Goal: Find specific page/section: Find specific page/section

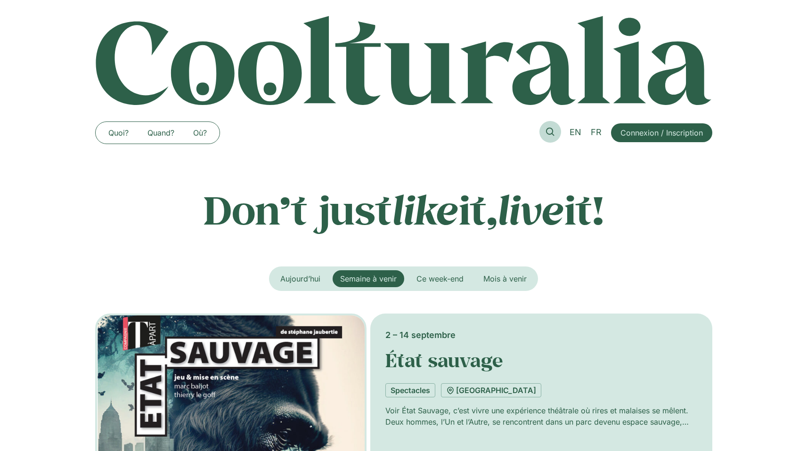
click at [548, 137] on link at bounding box center [550, 132] width 22 height 22
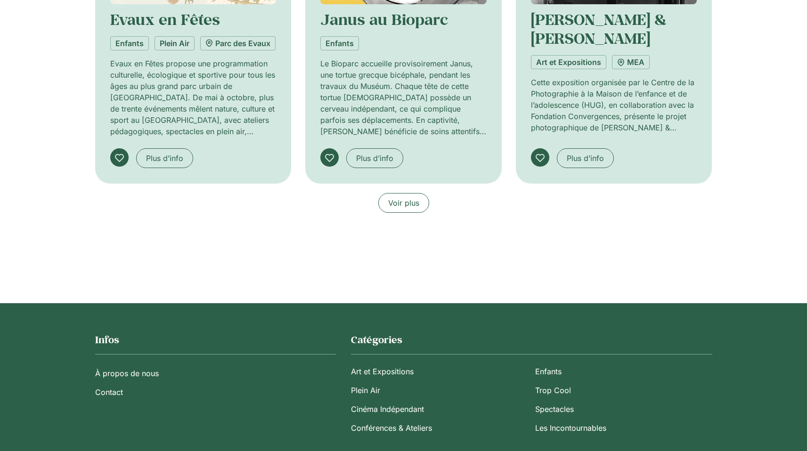
scroll to position [774, 0]
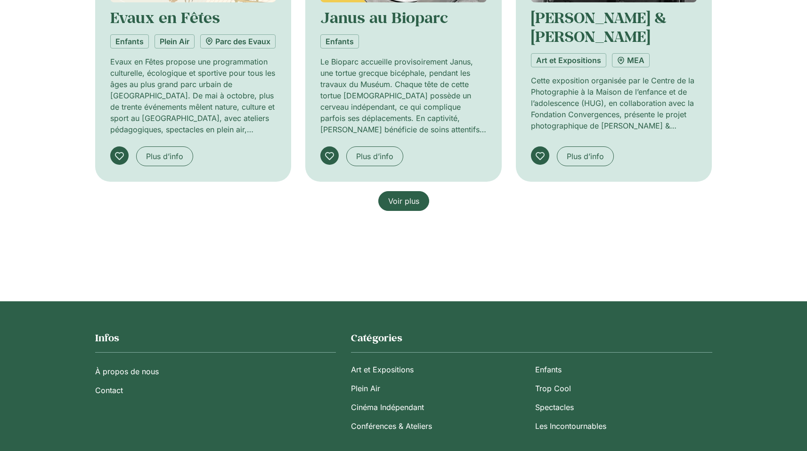
click at [395, 206] on link "Voir plus" at bounding box center [403, 201] width 51 height 20
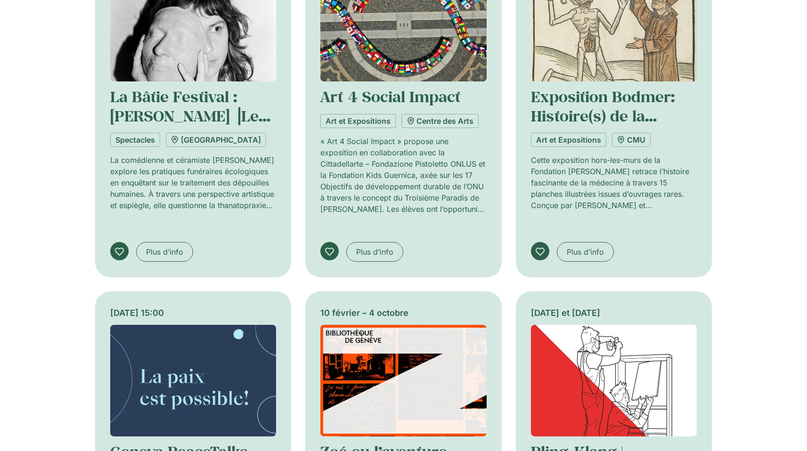
scroll to position [1265, 0]
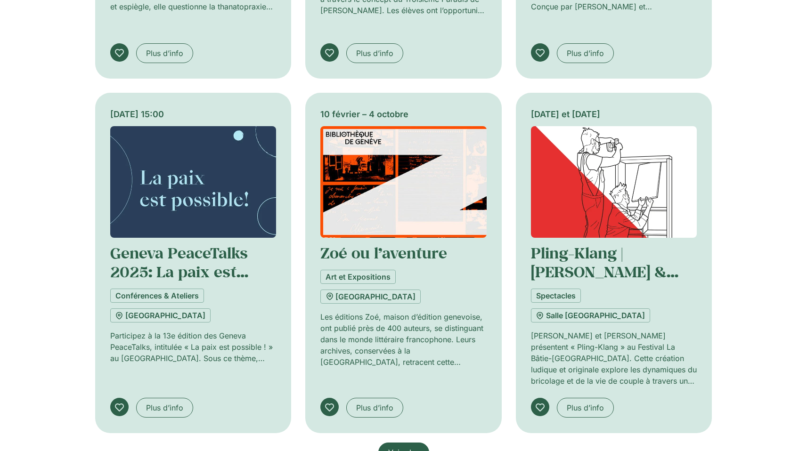
click at [415, 447] on span "Voir plus" at bounding box center [403, 452] width 31 height 11
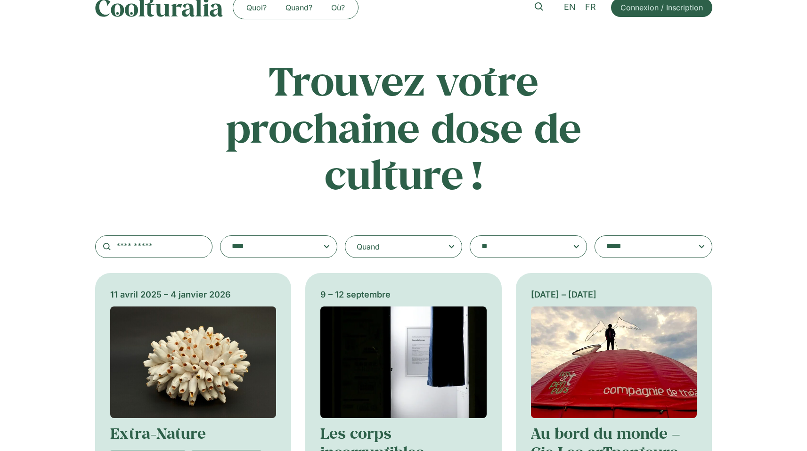
scroll to position [0, 0]
